Goal: Information Seeking & Learning: Learn about a topic

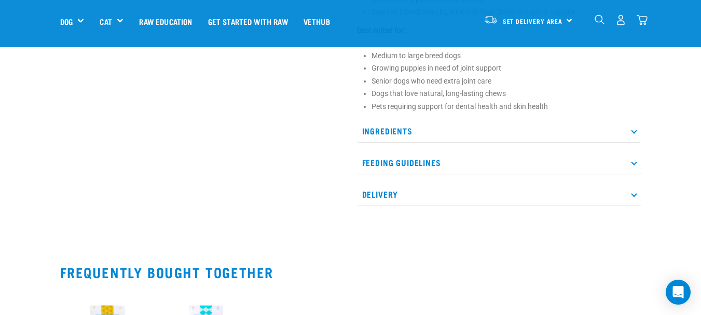
scroll to position [541, 0]
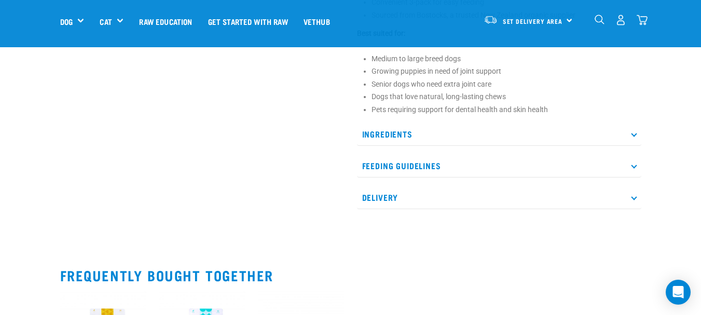
click at [510, 131] on p "Ingredients" at bounding box center [499, 133] width 284 height 23
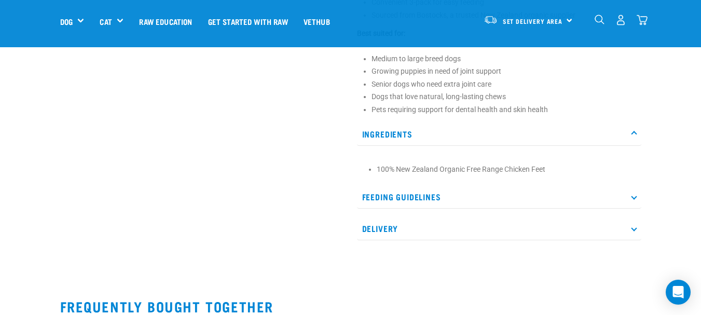
click at [486, 201] on p "Feeding Guidelines" at bounding box center [499, 196] width 284 height 23
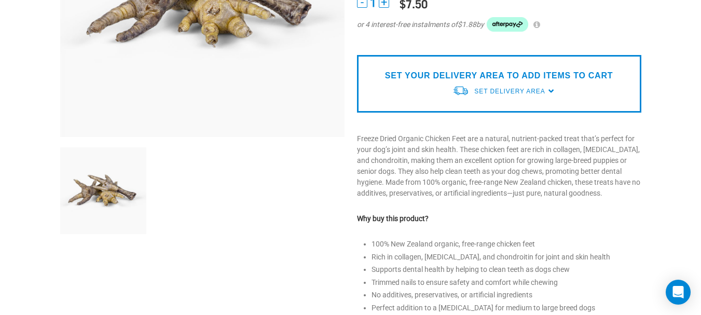
scroll to position [0, 0]
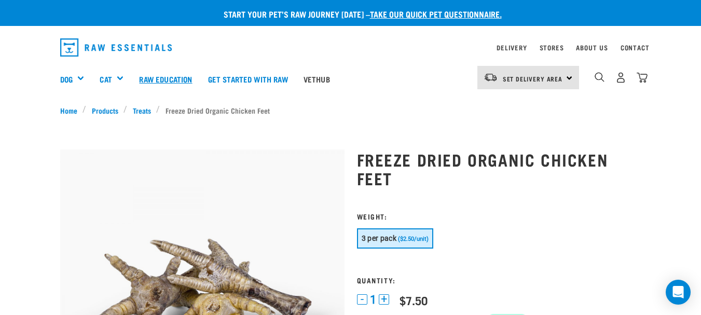
click at [175, 77] on link "Raw Education" at bounding box center [165, 79] width 69 height 42
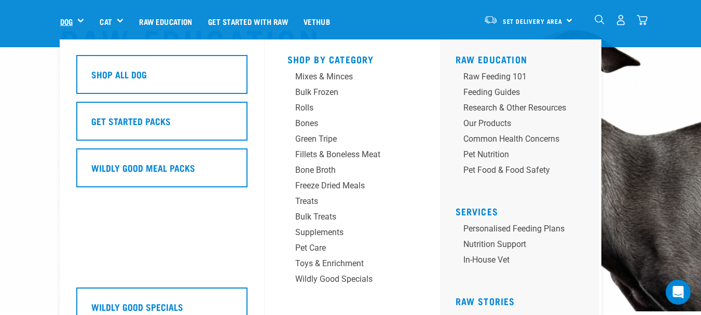
scroll to position [62, 0]
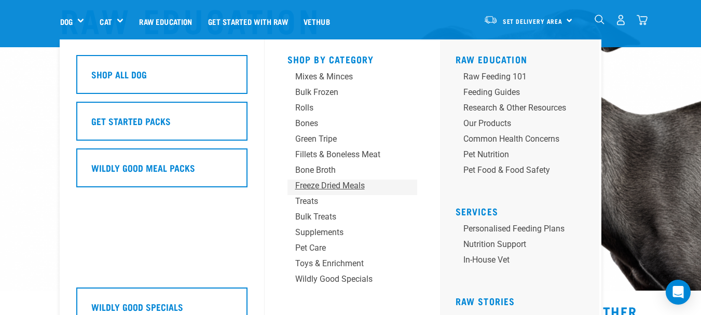
click at [347, 189] on div "Freeze Dried Meals" at bounding box center [343, 186] width 97 height 12
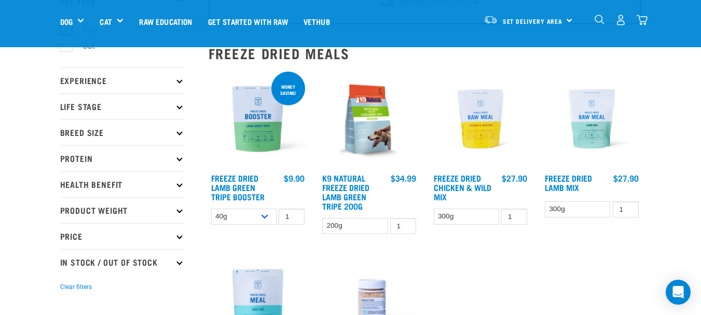
scroll to position [84, 0]
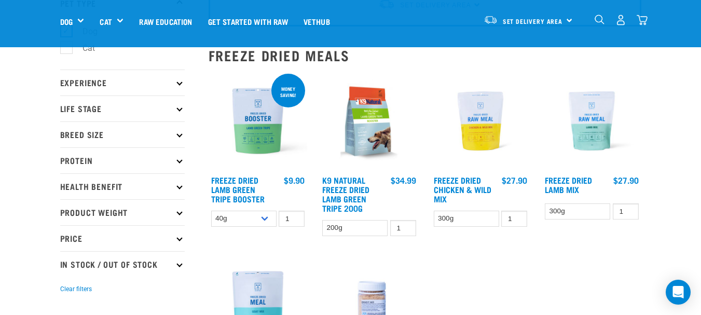
click at [474, 152] on img at bounding box center [480, 121] width 99 height 99
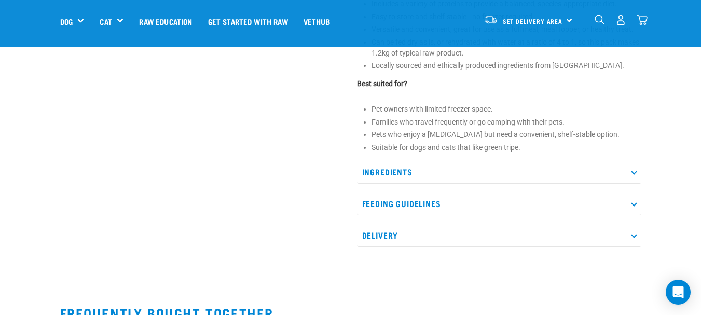
scroll to position [461, 0]
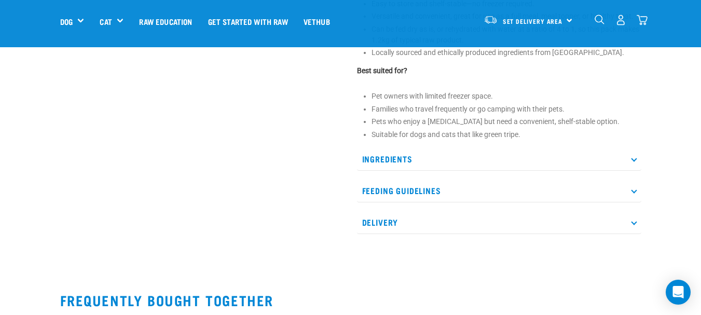
click at [508, 158] on p "Ingredients" at bounding box center [499, 158] width 284 height 23
